Goal: Book appointment/travel/reservation

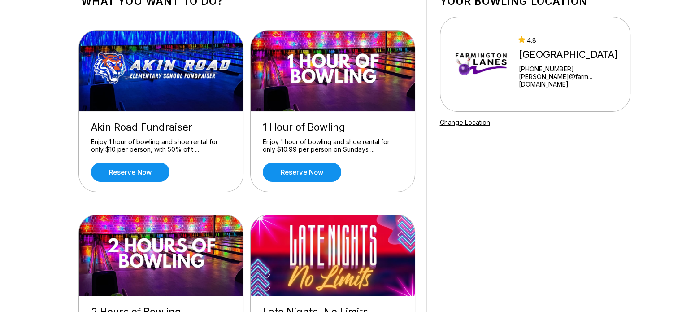
scroll to position [90, 0]
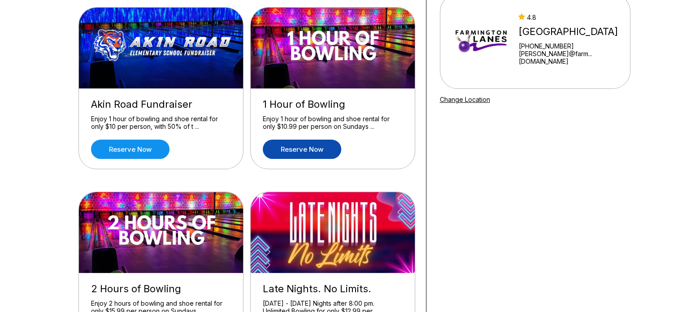
click at [314, 150] on link "Reserve now" at bounding box center [302, 148] width 78 height 19
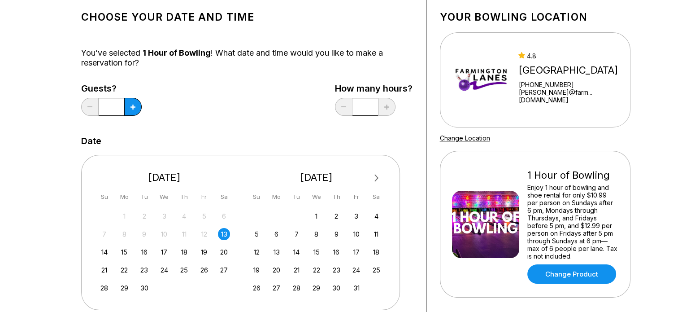
scroll to position [90, 0]
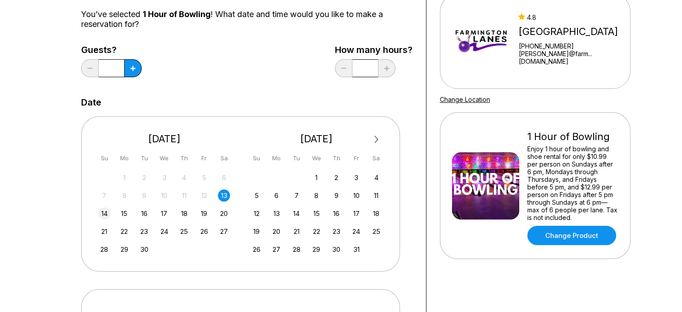
click at [103, 210] on div "14" at bounding box center [104, 213] width 12 height 12
click at [224, 196] on div "13" at bounding box center [224, 195] width 12 height 12
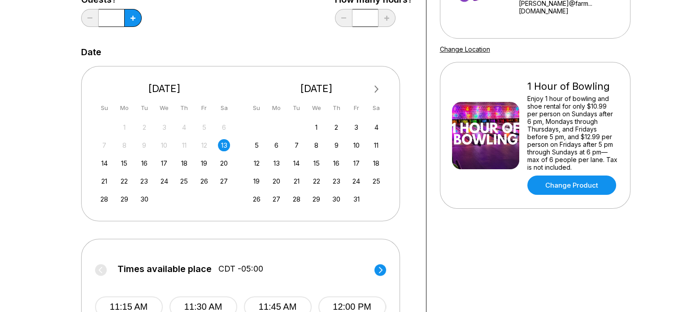
scroll to position [269, 0]
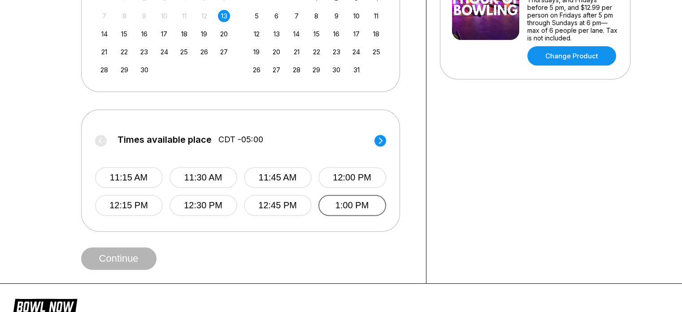
click at [344, 206] on button "1:00 PM" at bounding box center [352, 205] width 68 height 21
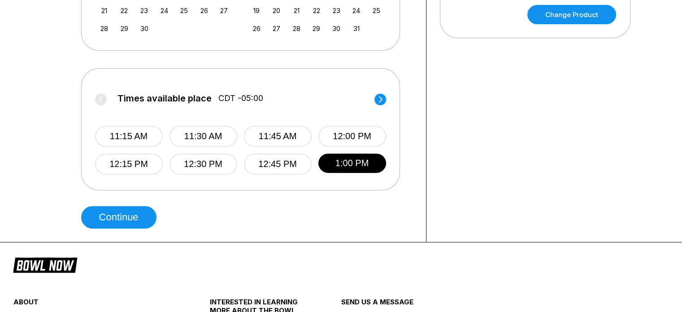
scroll to position [359, 0]
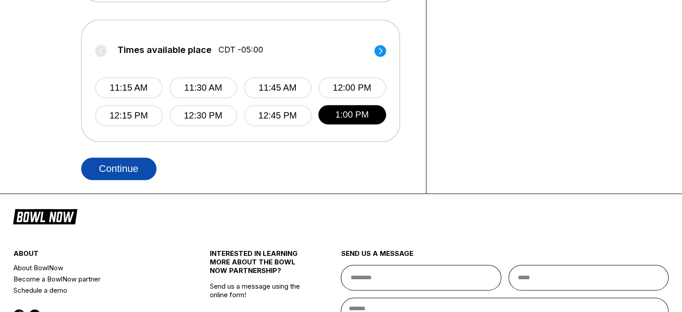
click at [138, 166] on button "Continue" at bounding box center [118, 168] width 75 height 22
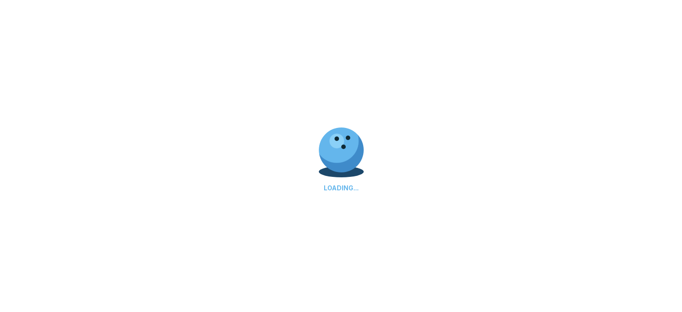
select select "**"
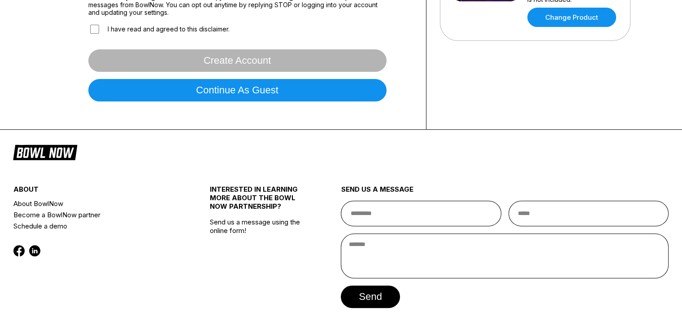
scroll to position [269, 0]
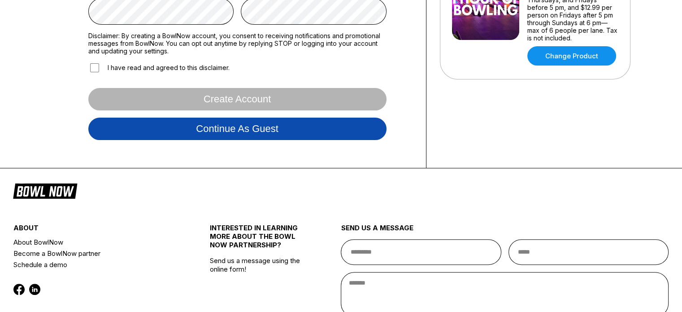
click at [267, 131] on button "Continue as guest" at bounding box center [237, 128] width 298 height 22
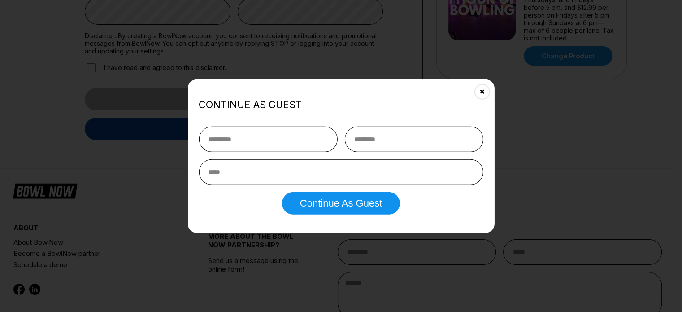
scroll to position [167, 0]
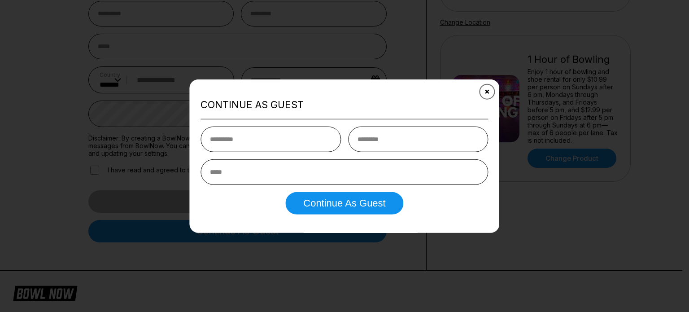
click at [482, 91] on button "Close" at bounding box center [487, 91] width 22 height 22
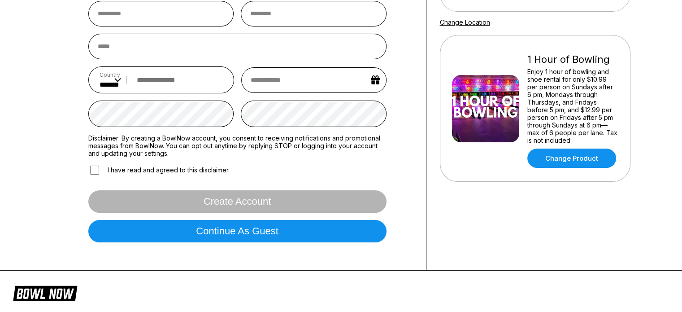
scroll to position [0, 0]
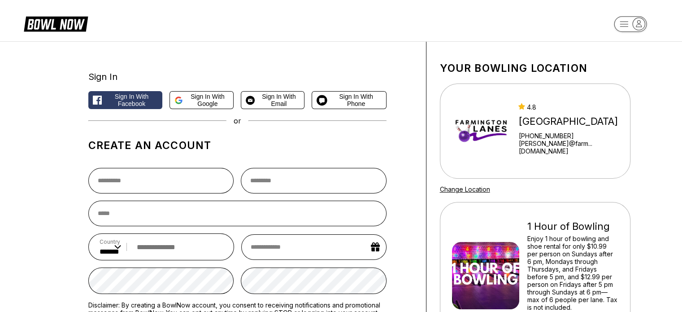
scroll to position [352, 0]
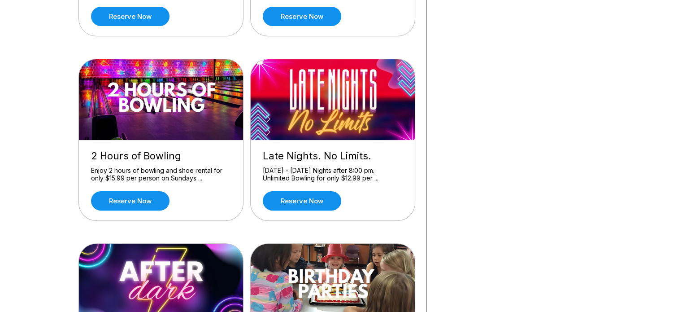
scroll to position [269, 0]
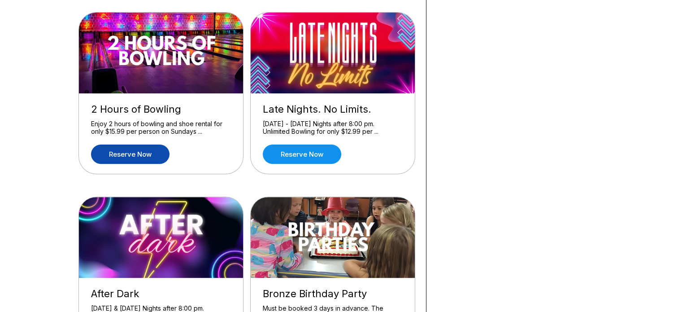
click at [121, 154] on link "Reserve now" at bounding box center [130, 153] width 78 height 19
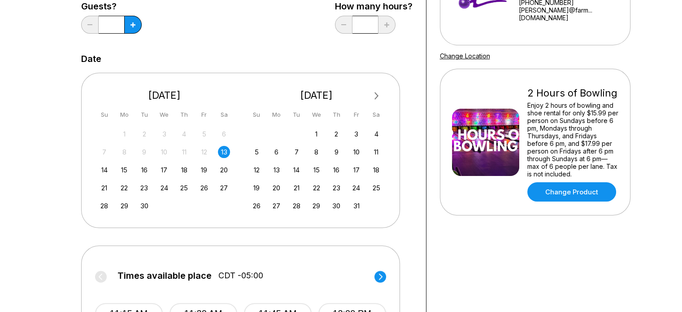
scroll to position [135, 0]
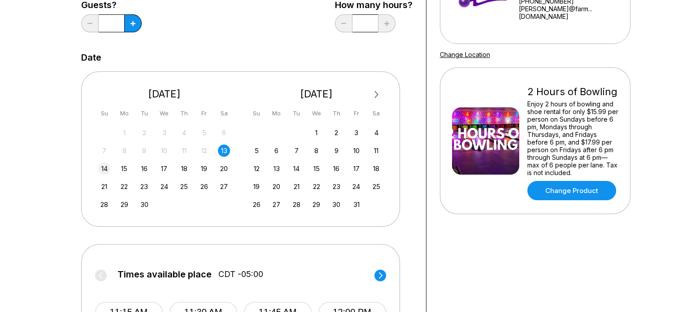
click at [104, 166] on div "14" at bounding box center [104, 168] width 12 height 12
click at [226, 150] on div "13" at bounding box center [224, 150] width 12 height 12
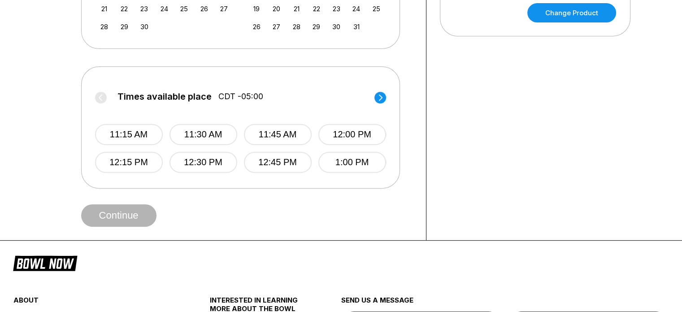
scroll to position [314, 0]
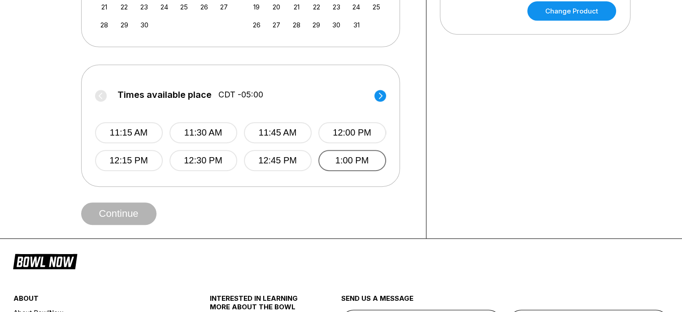
click at [360, 162] on button "1:00 PM" at bounding box center [352, 160] width 68 height 21
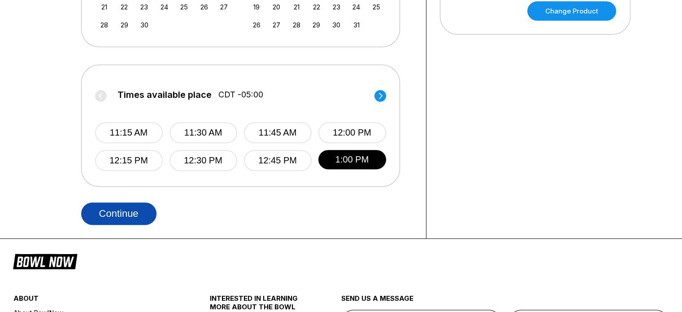
click at [113, 209] on button "Continue" at bounding box center [118, 213] width 75 height 22
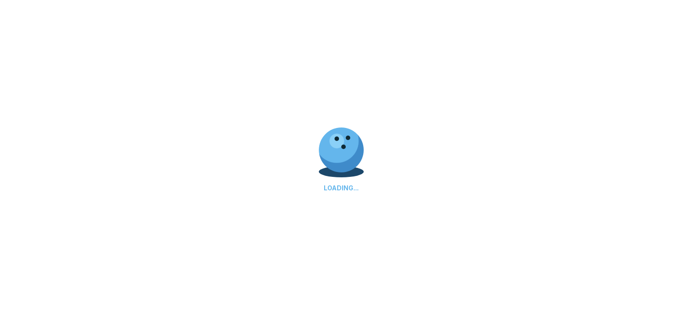
select select "**"
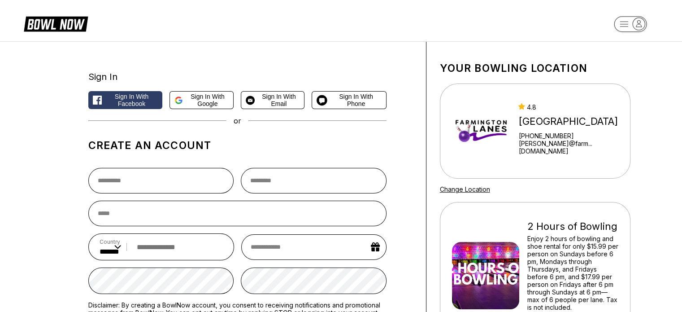
scroll to position [90, 0]
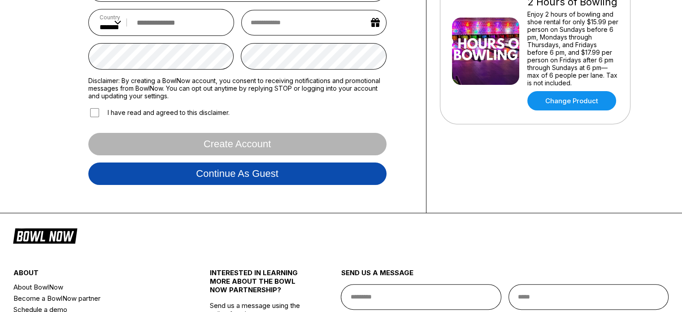
click at [270, 176] on button "Continue as guest" at bounding box center [237, 173] width 298 height 22
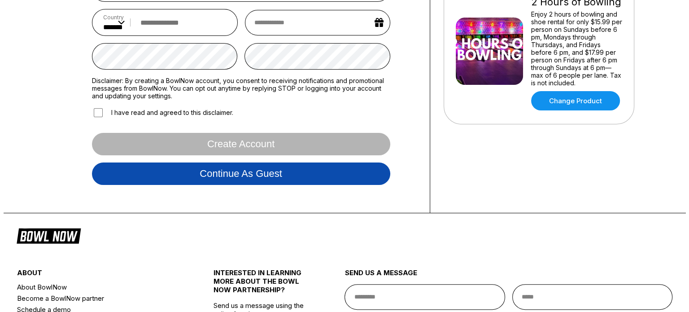
scroll to position [167, 0]
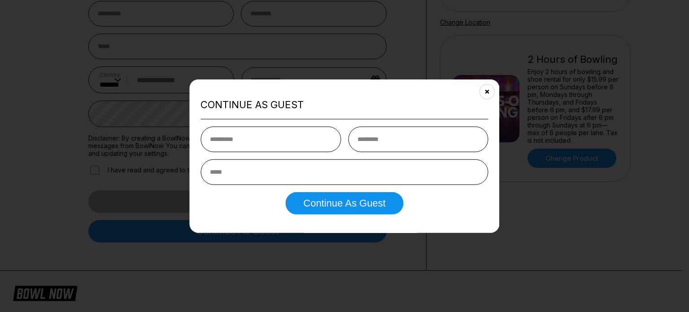
click at [239, 135] on input "text" at bounding box center [270, 139] width 140 height 26
type input "*****"
type input "*******"
click at [261, 171] on input "email" at bounding box center [343, 172] width 287 height 26
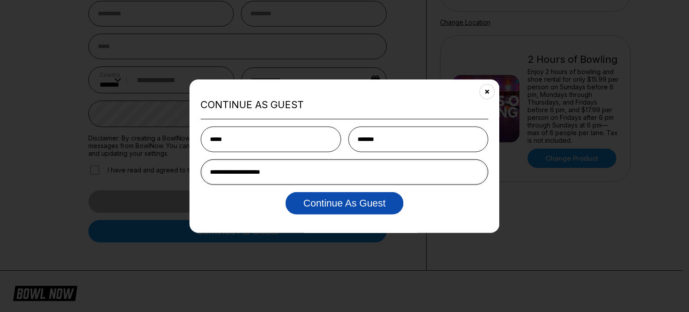
type input "**********"
click at [346, 206] on button "Continue as Guest" at bounding box center [344, 203] width 118 height 22
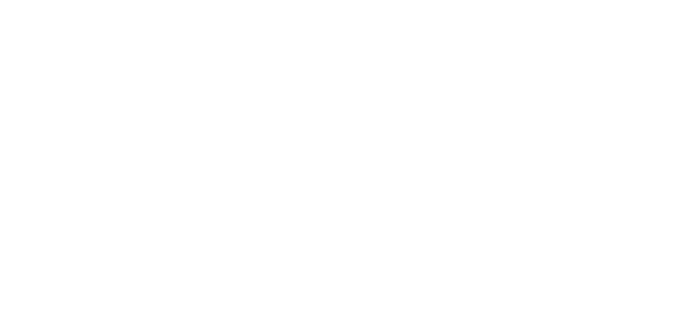
scroll to position [0, 0]
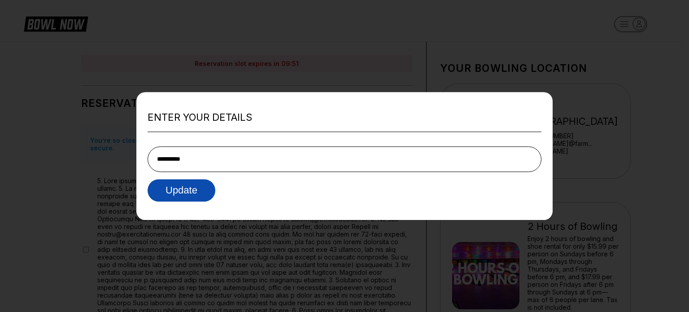
type input "**********"
click at [181, 181] on button "Update" at bounding box center [182, 190] width 68 height 22
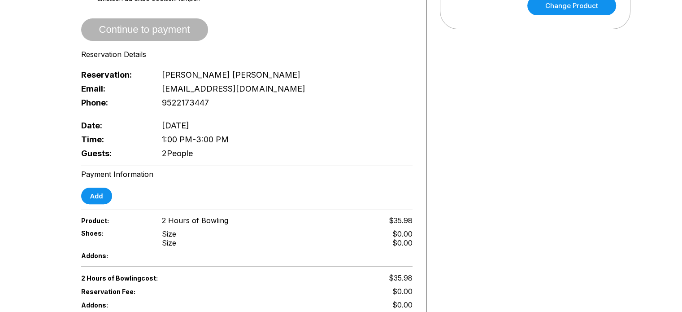
scroll to position [224, 0]
